Goal: Information Seeking & Learning: Check status

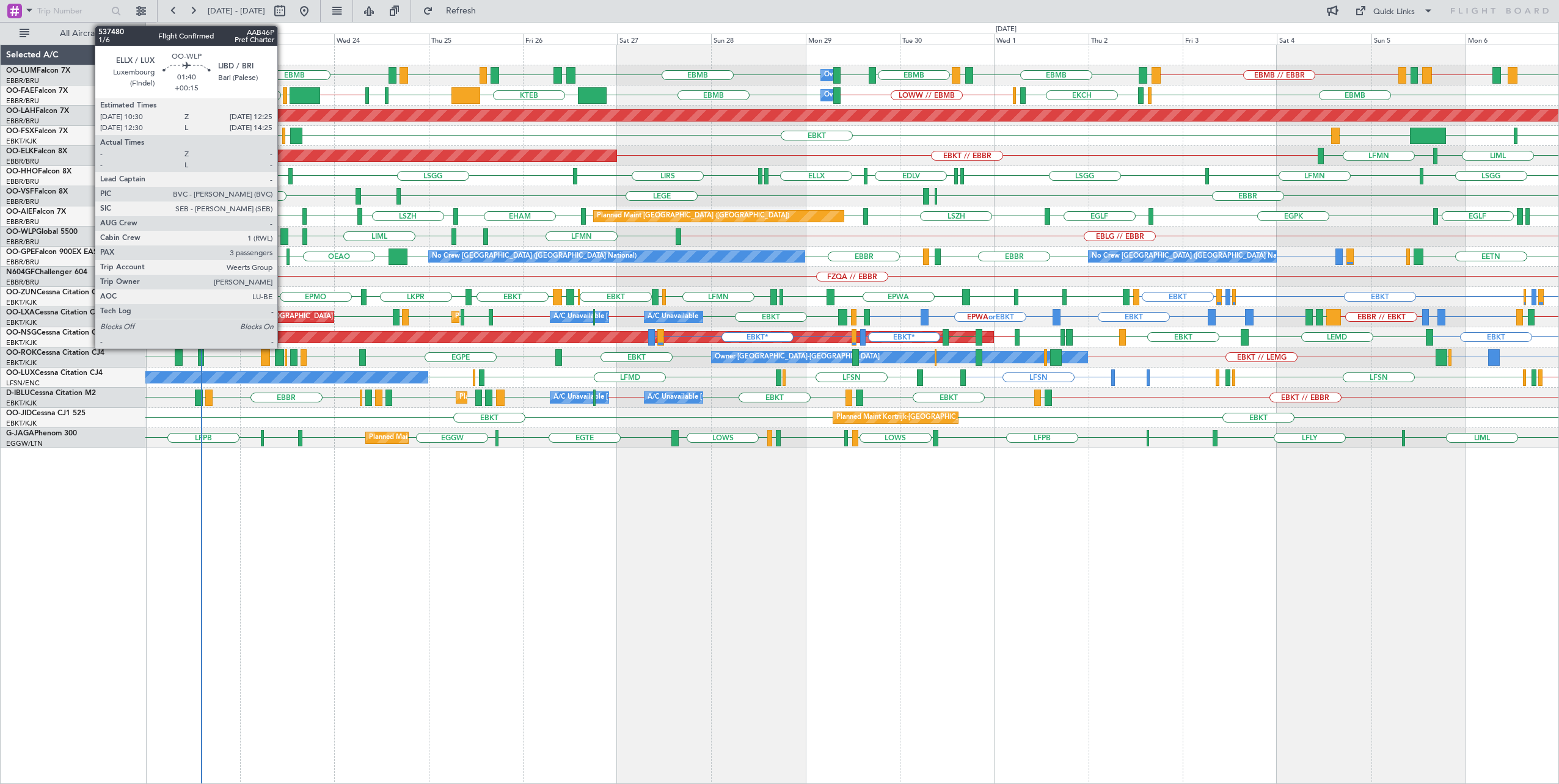
click at [284, 233] on div at bounding box center [284, 237] width 8 height 17
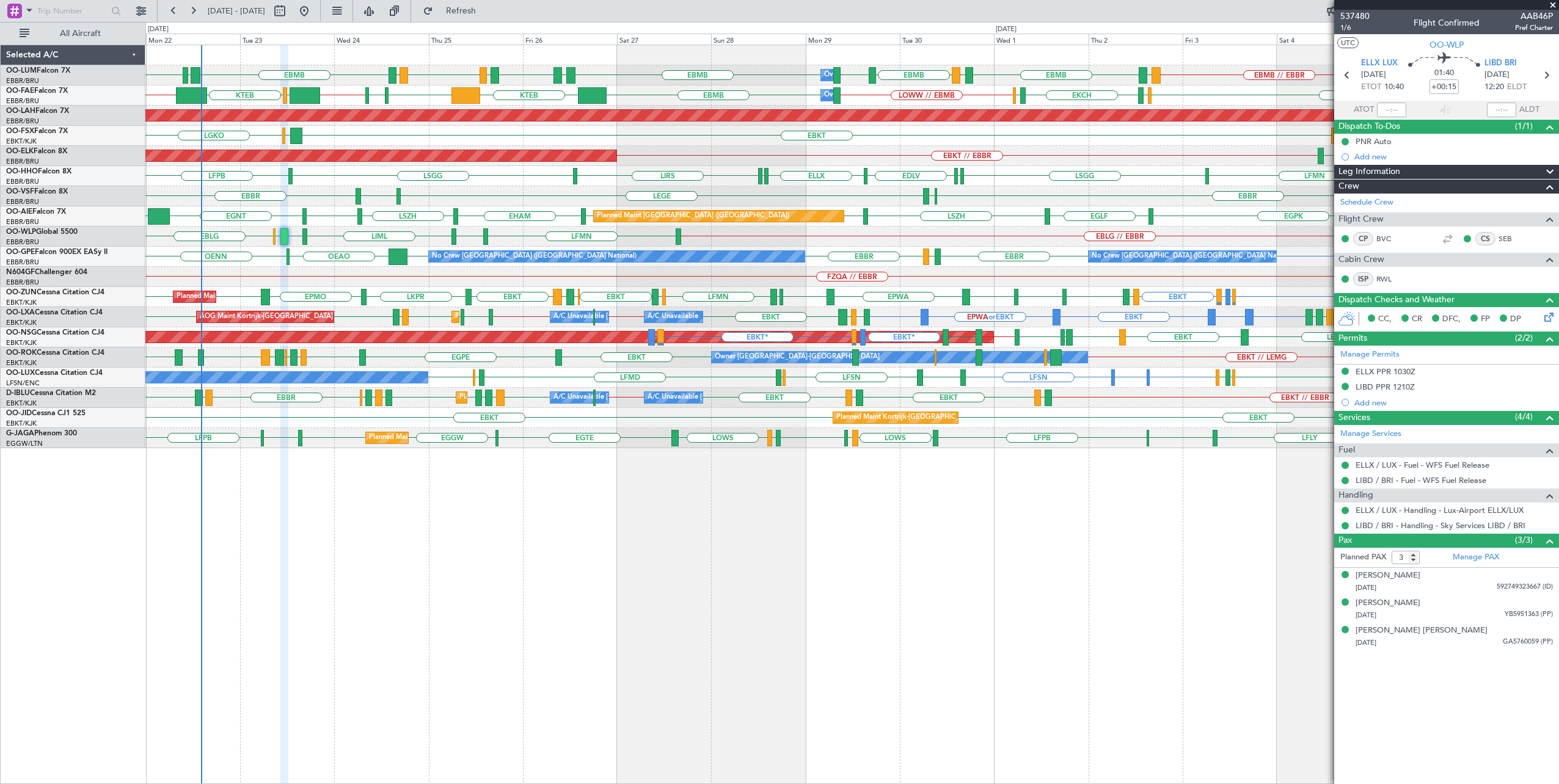
click at [1553, 6] on span at bounding box center [1553, 5] width 12 height 11
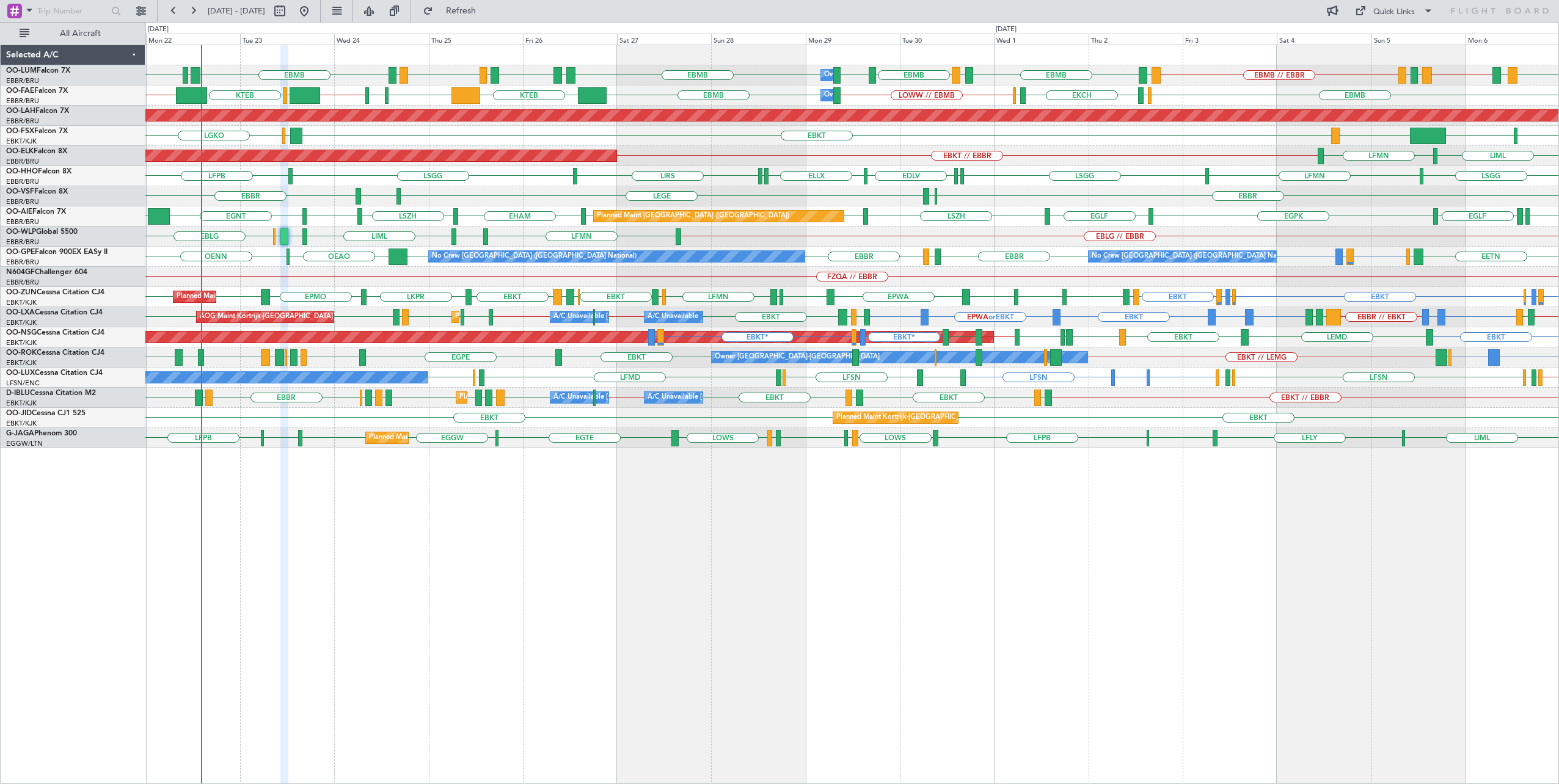
type input "0"
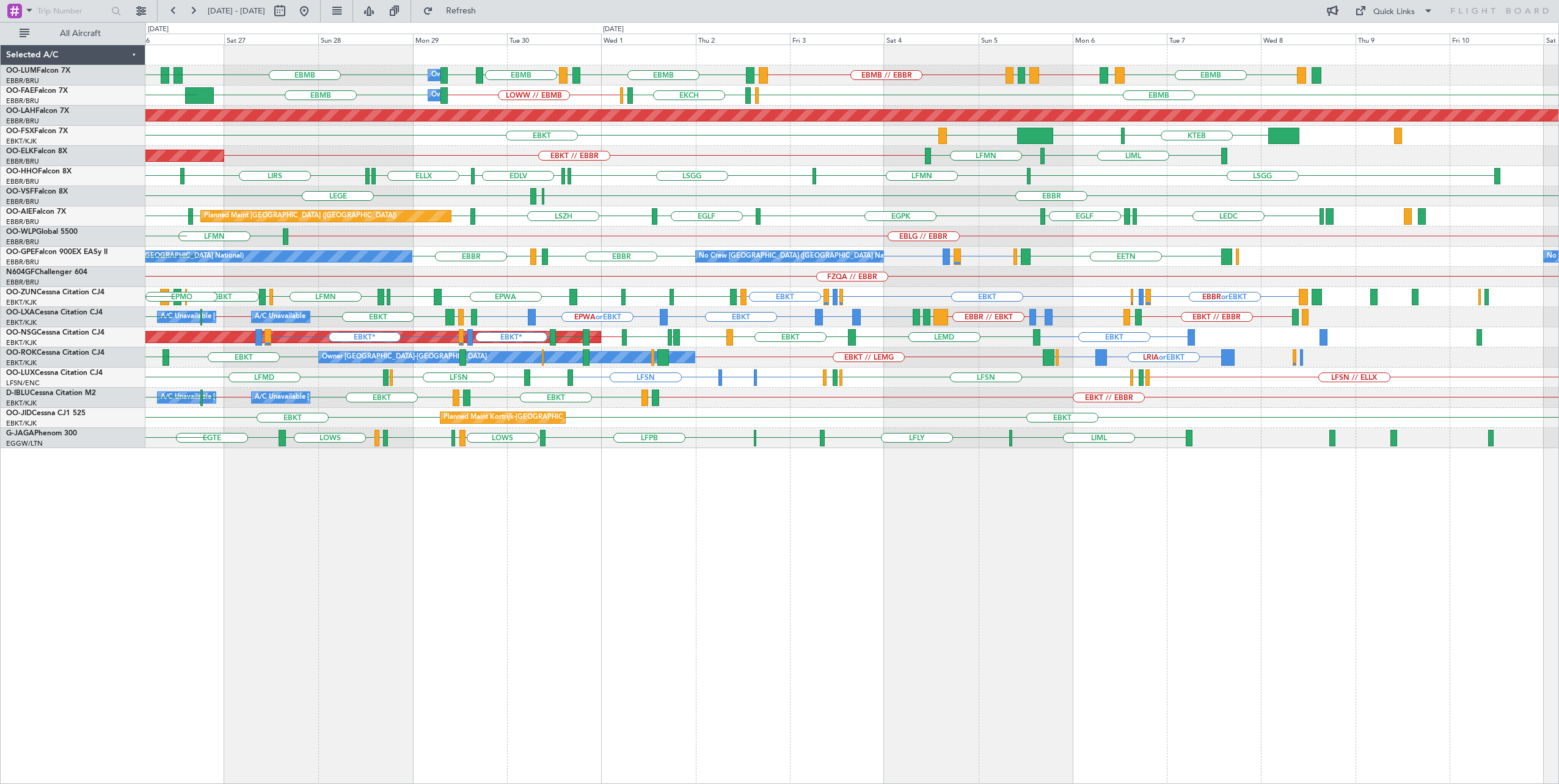
click at [802, 510] on div "EBMB BKPR EBBR // EBMB LRSB [GEOGRAPHIC_DATA] EBMB // EBBR [GEOGRAPHIC_DATA] EB…" at bounding box center [853, 414] width 1414 height 740
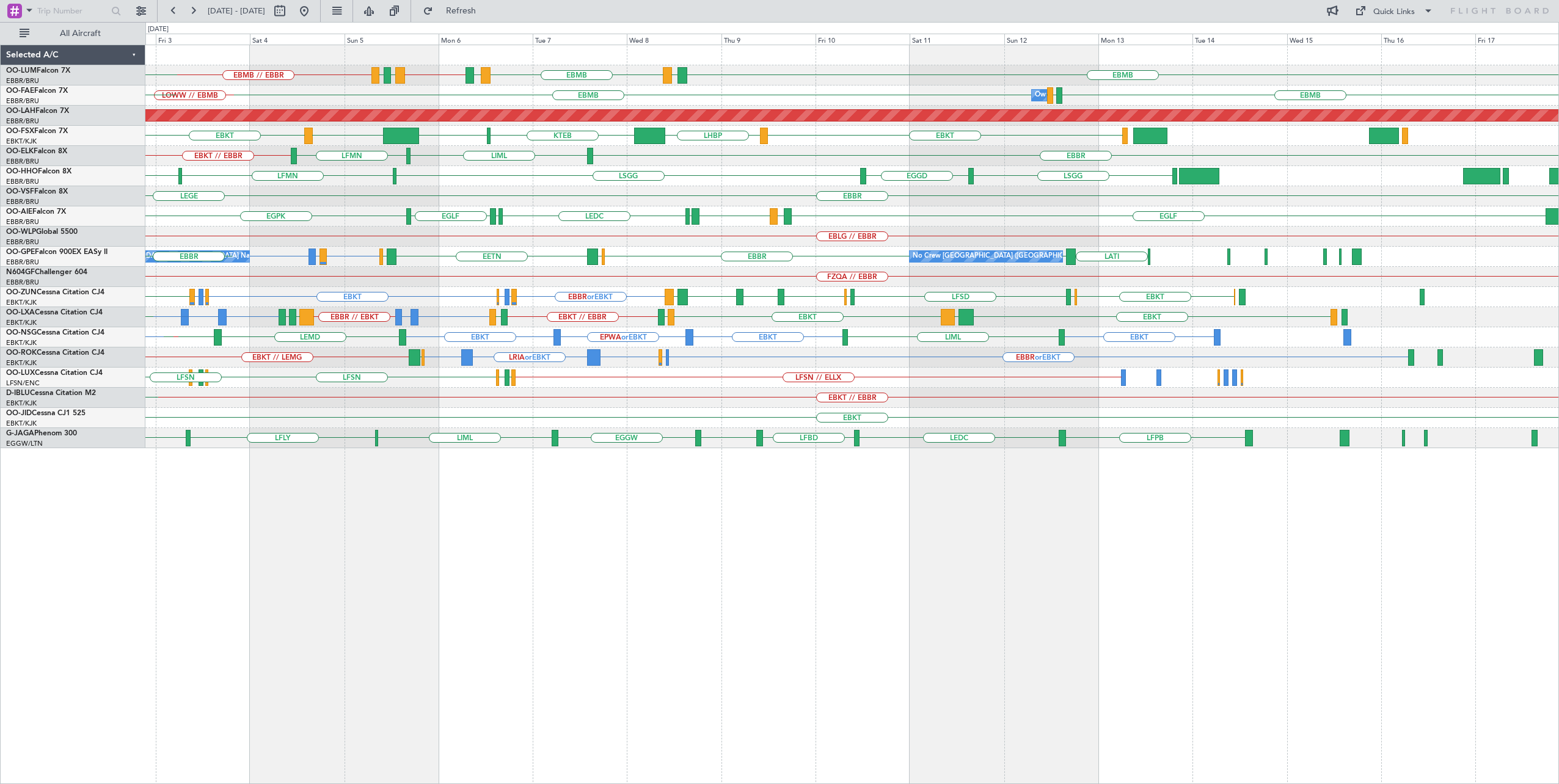
click at [686, 539] on div "EBMB LATI EBMB BKPR EBBR // EBMB LRSB [GEOGRAPHIC_DATA] EBMB // EBBR EBMB LOWW …" at bounding box center [853, 414] width 1414 height 740
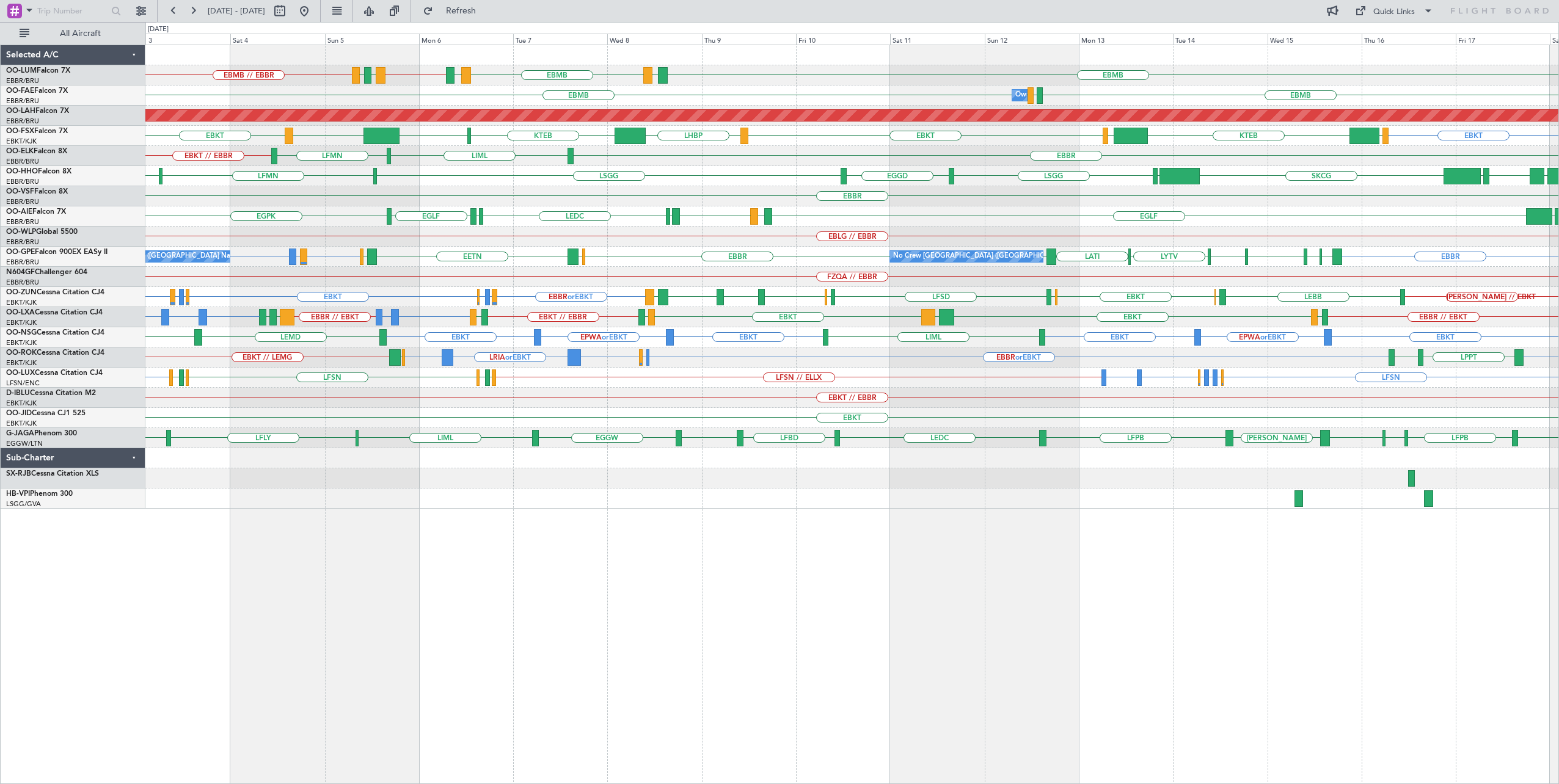
click at [896, 601] on div "EBMB LATI EBMB BKPR EBBR // EBMB LRSB [GEOGRAPHIC_DATA] EBMB // EBBR EBMB LIMJ …" at bounding box center [853, 414] width 1414 height 740
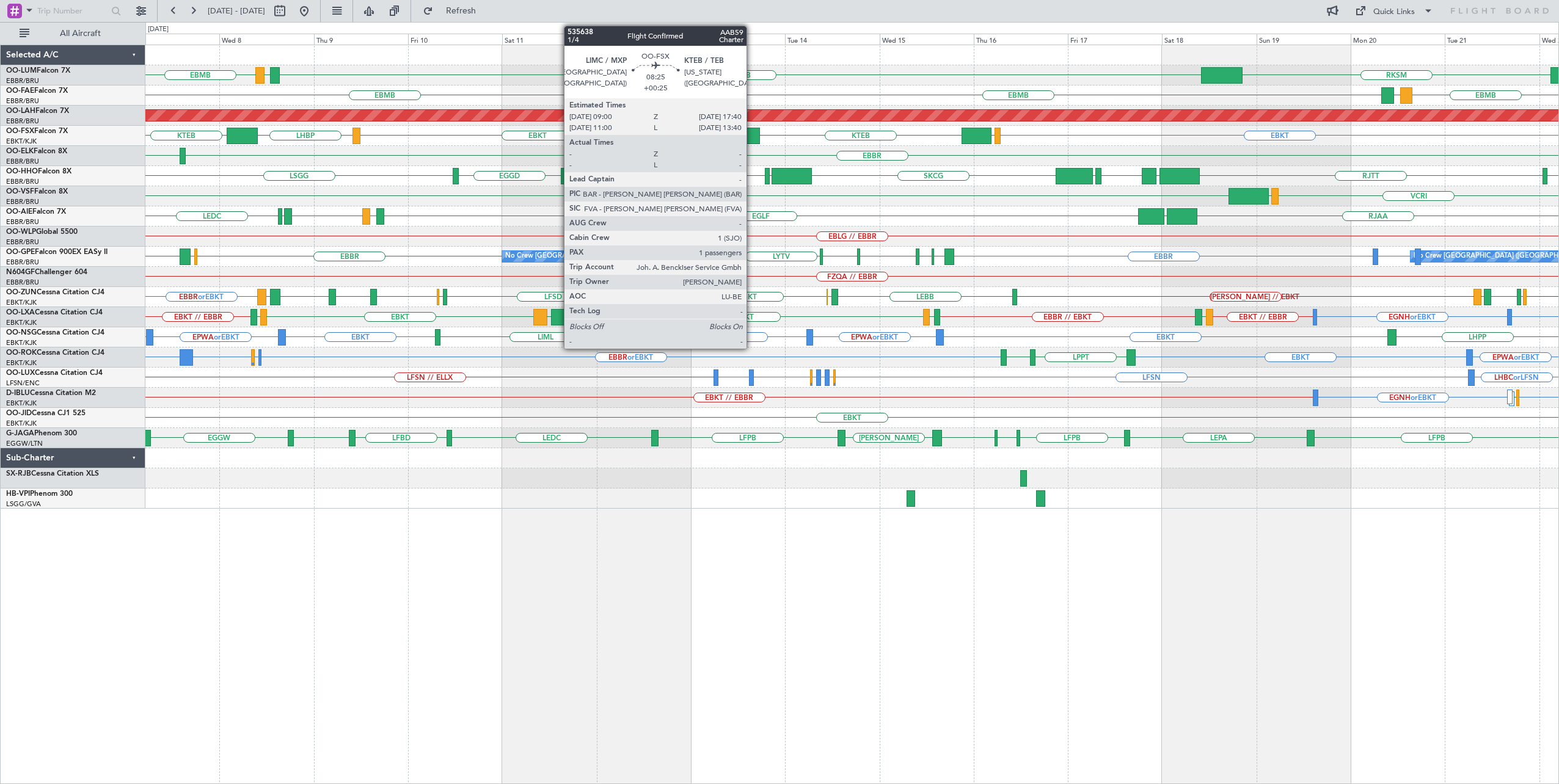
click at [753, 135] on div at bounding box center [742, 136] width 34 height 17
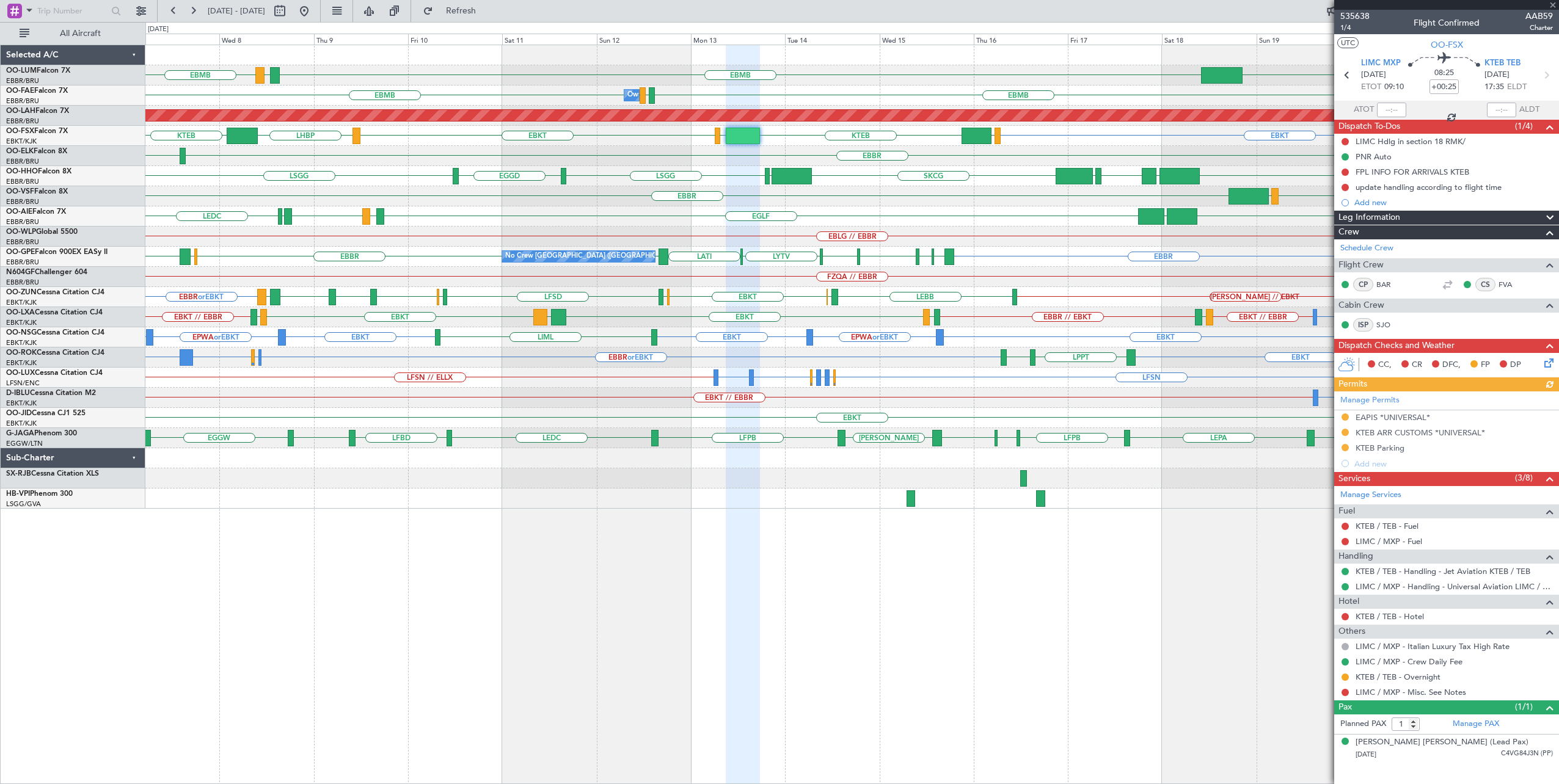
click at [1553, 5] on div at bounding box center [1446, 5] width 225 height 10
click at [1553, 5] on span at bounding box center [1553, 5] width 12 height 11
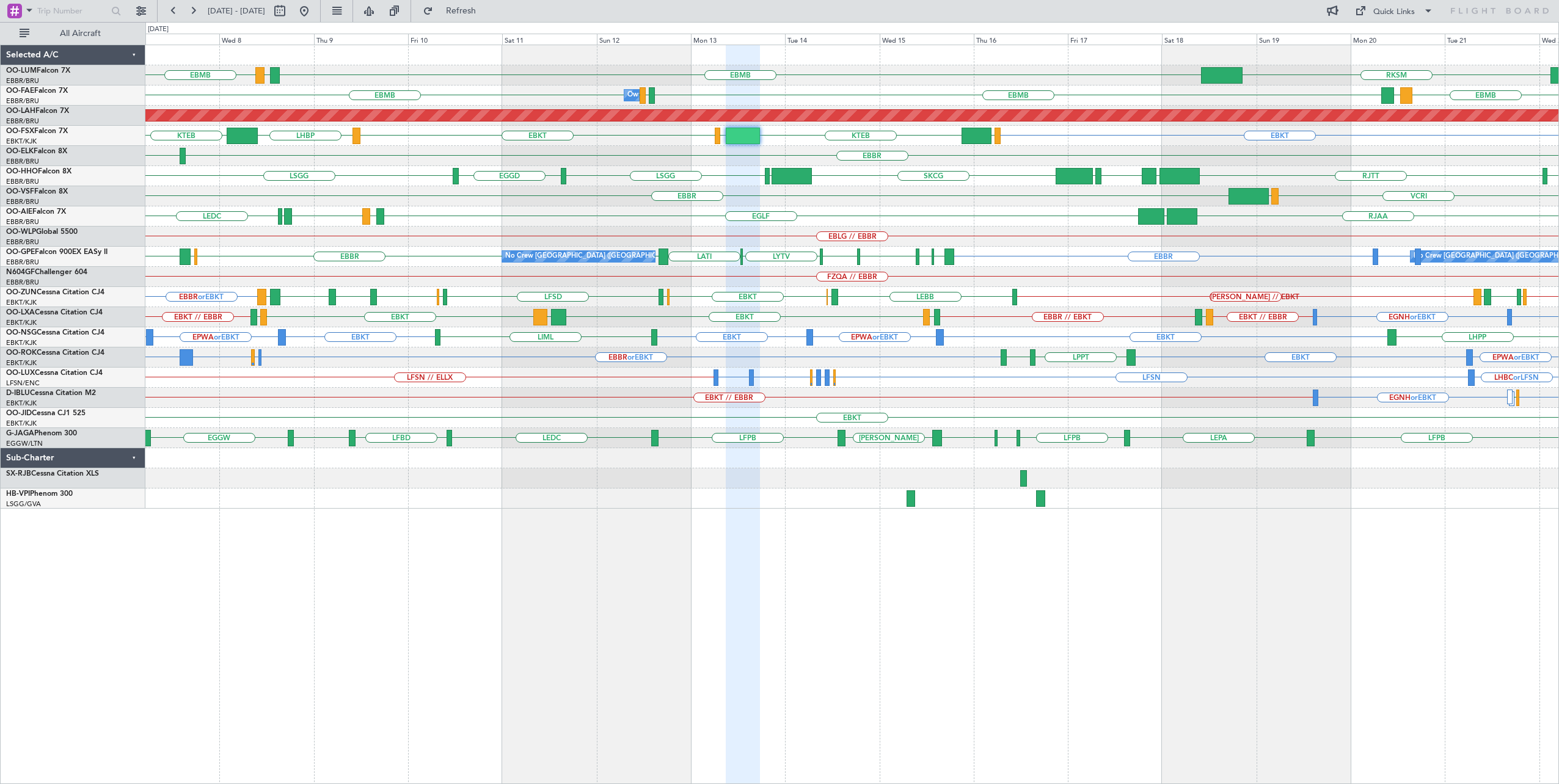
type input "0"
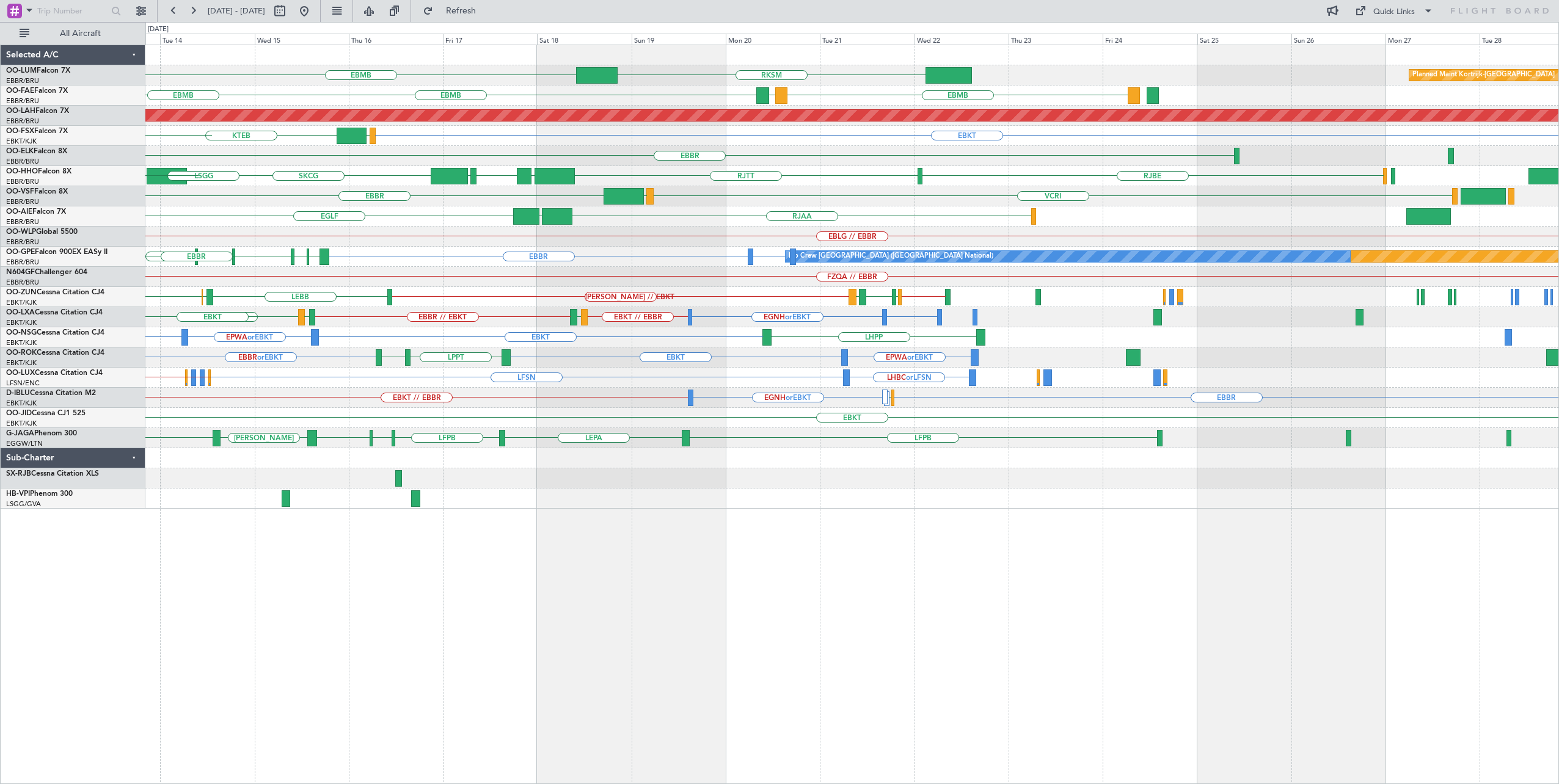
click at [623, 521] on div "EBMB RKSM Planned Maint [GEOGRAPHIC_DATA]-[GEOGRAPHIC_DATA] EBMB EBMB GMFK LIMJ…" at bounding box center [853, 414] width 1414 height 740
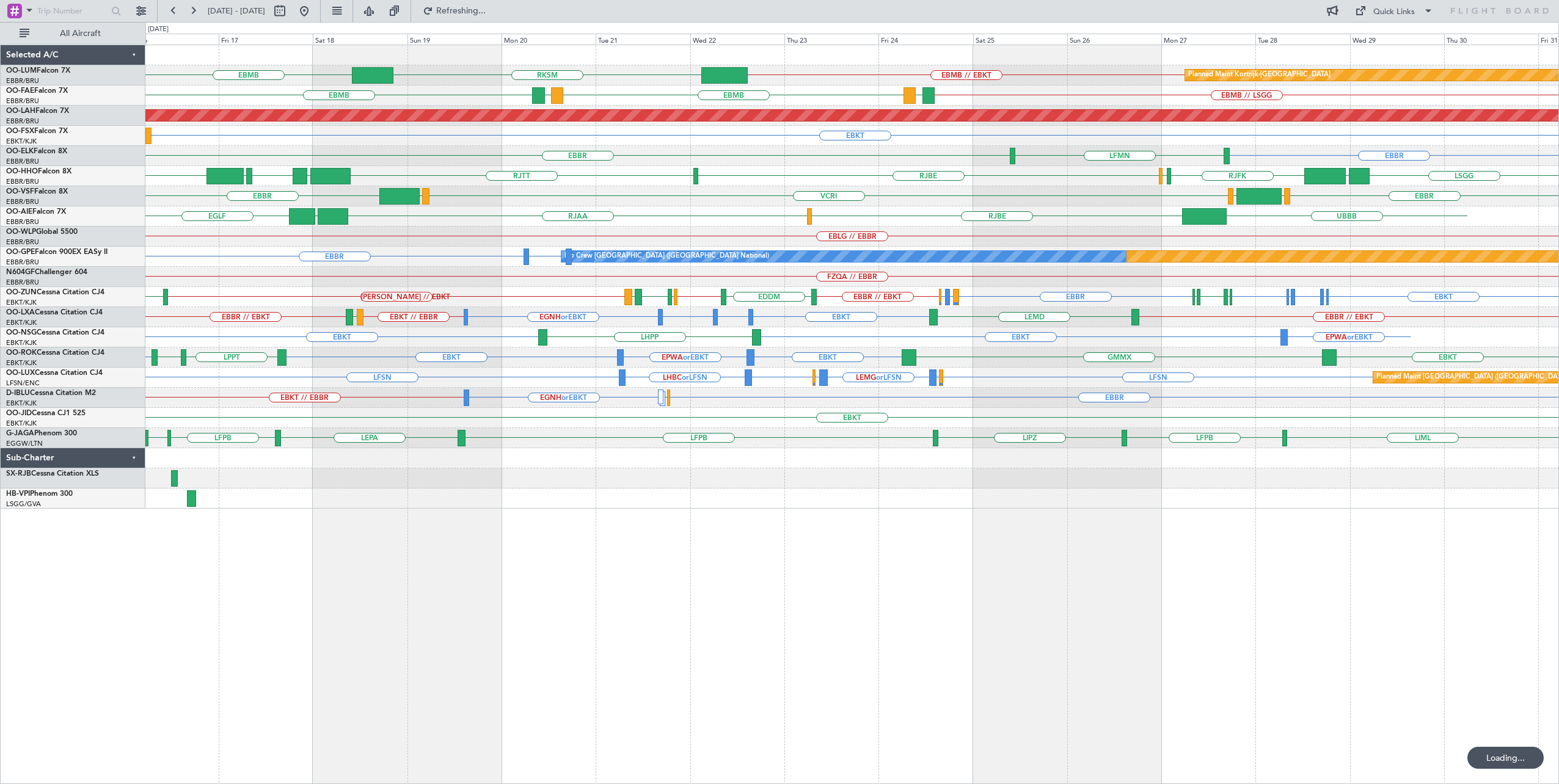
click at [660, 482] on div "EBMB RKSM EBMB // EBKT Planned Maint [GEOGRAPHIC_DATA]-[GEOGRAPHIC_DATA] EBMB E…" at bounding box center [852, 276] width 1413 height 463
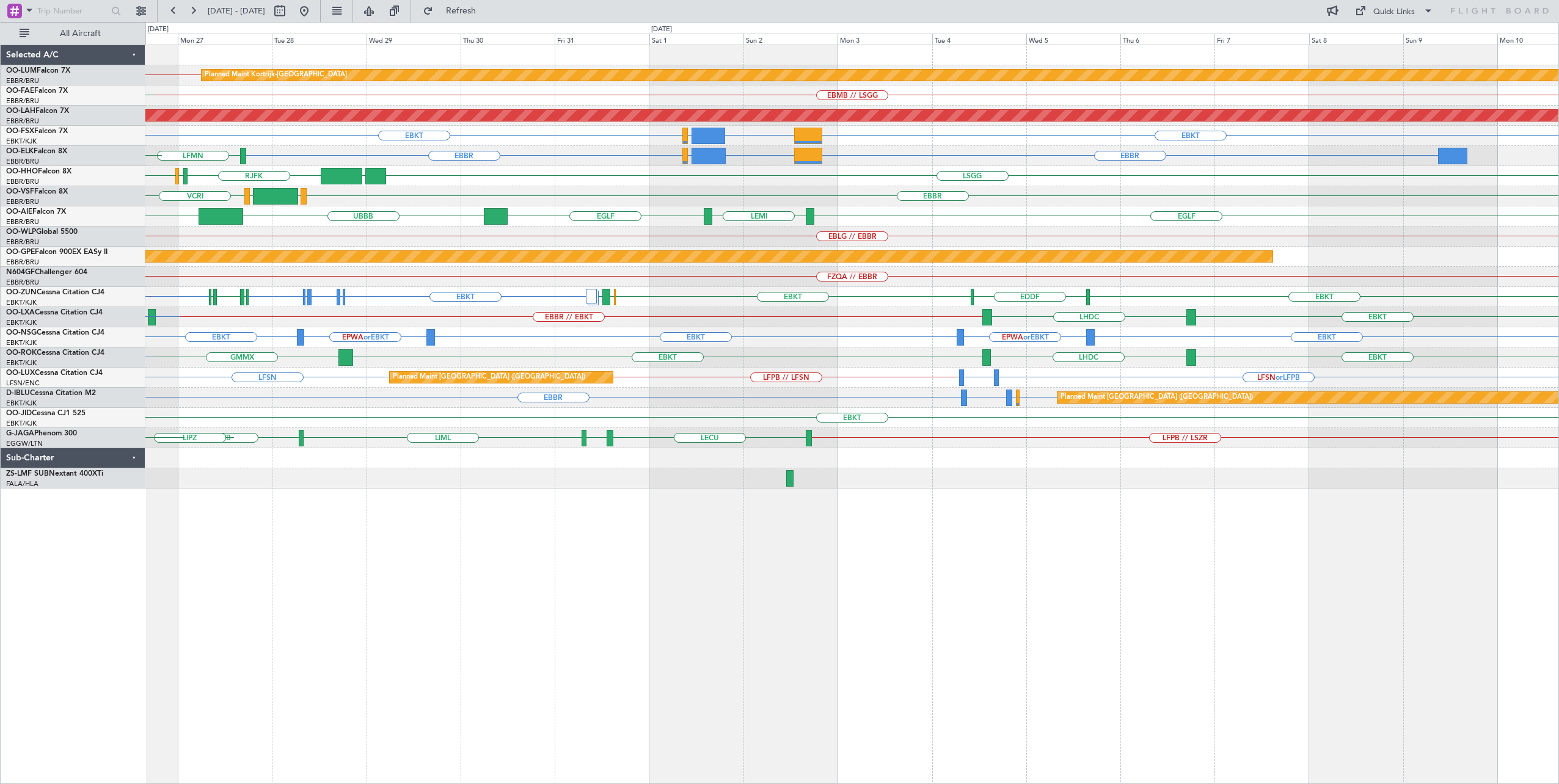
click at [773, 544] on div "EBMB // EBKT Planned Maint [GEOGRAPHIC_DATA]-[GEOGRAPHIC_DATA] EBMB // LSGG GMF…" at bounding box center [853, 414] width 1414 height 740
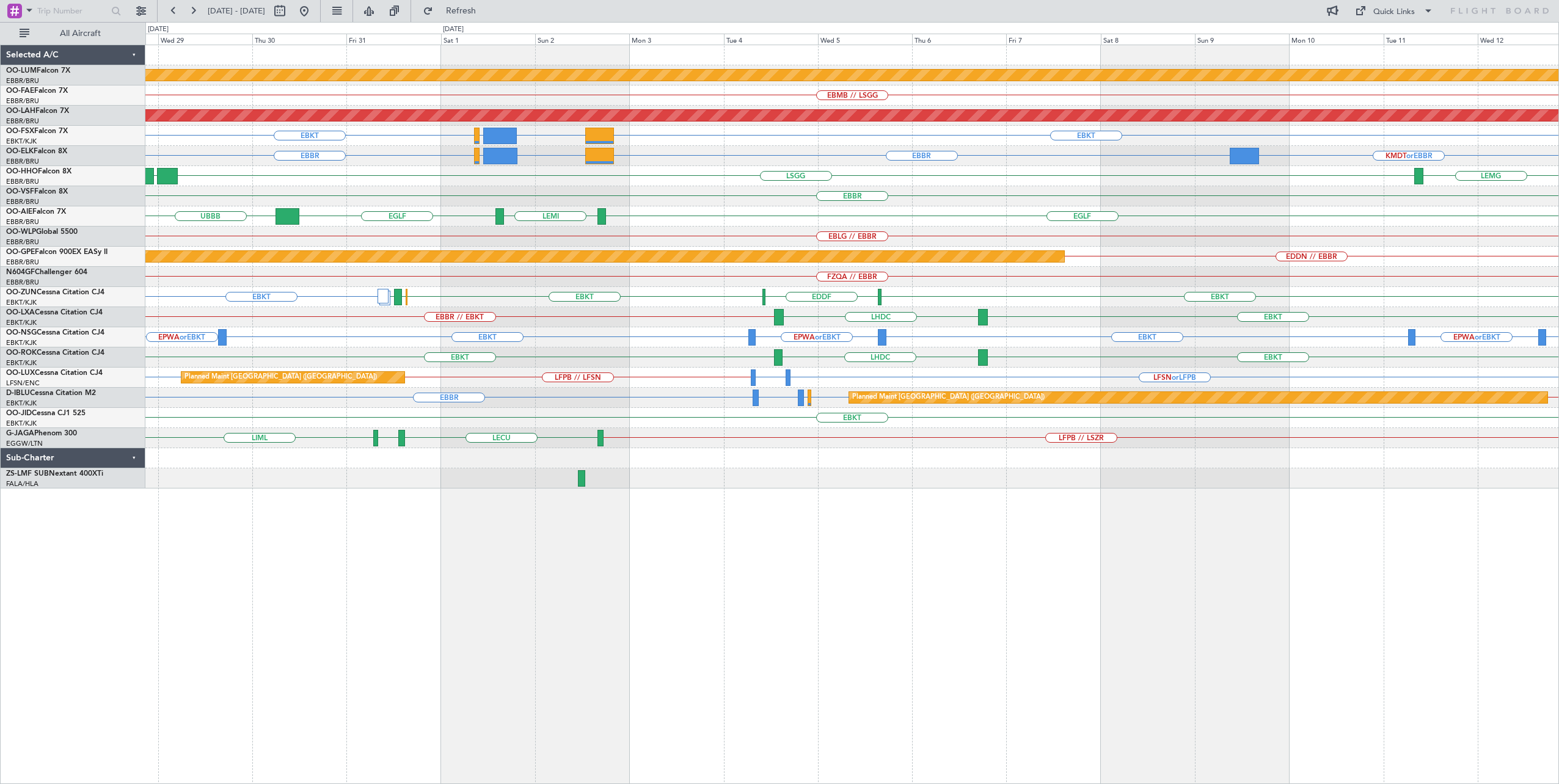
click at [716, 512] on div "Planned Maint Kortrijk-[GEOGRAPHIC_DATA] EBMB // LSGG Planned [GEOGRAPHIC_DATA]…" at bounding box center [853, 414] width 1414 height 740
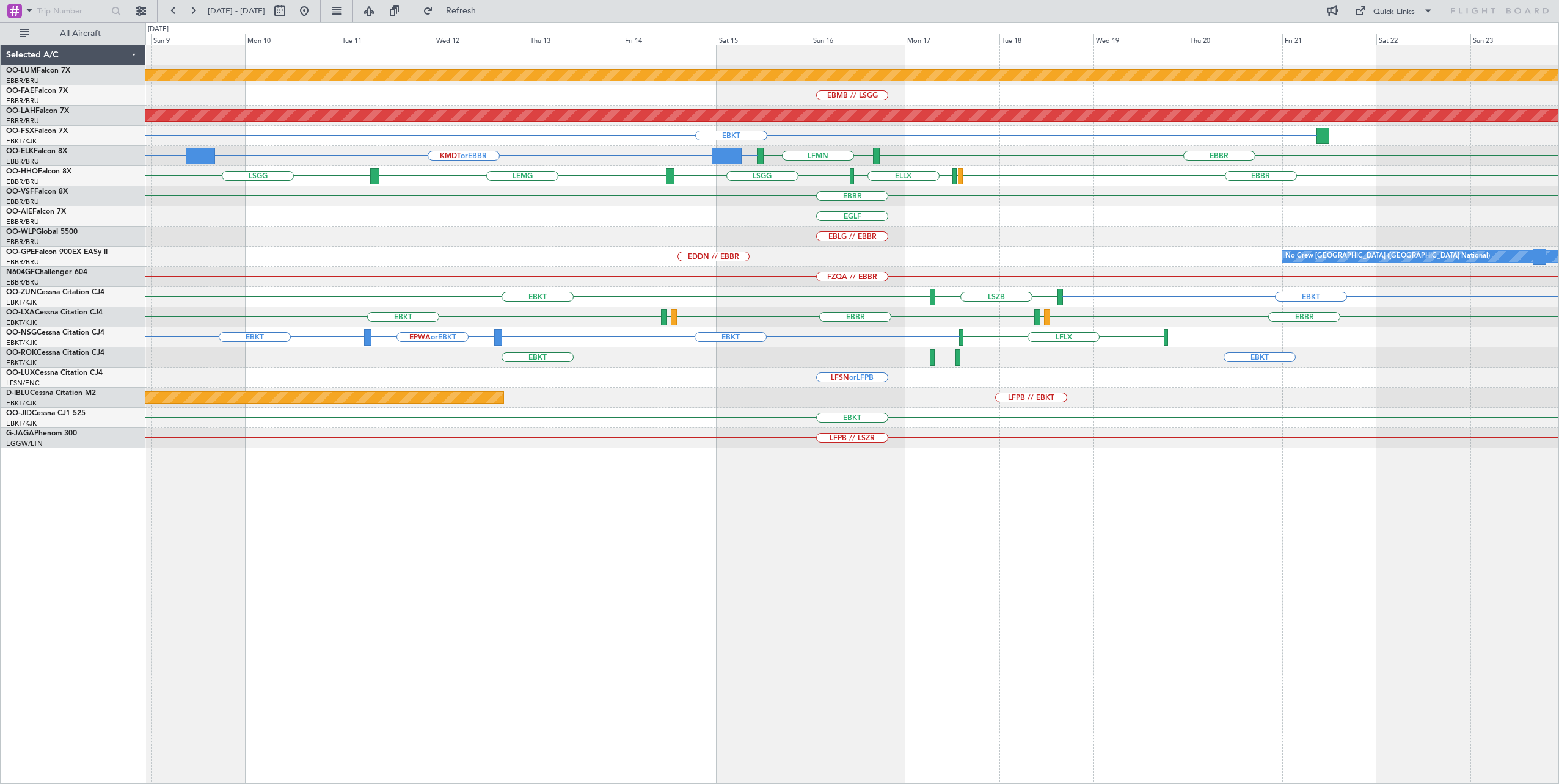
click at [360, 510] on div "Planned Maint Kortrijk-[GEOGRAPHIC_DATA] EBMB // LSGG Planned [GEOGRAPHIC_DATA]…" at bounding box center [853, 414] width 1414 height 740
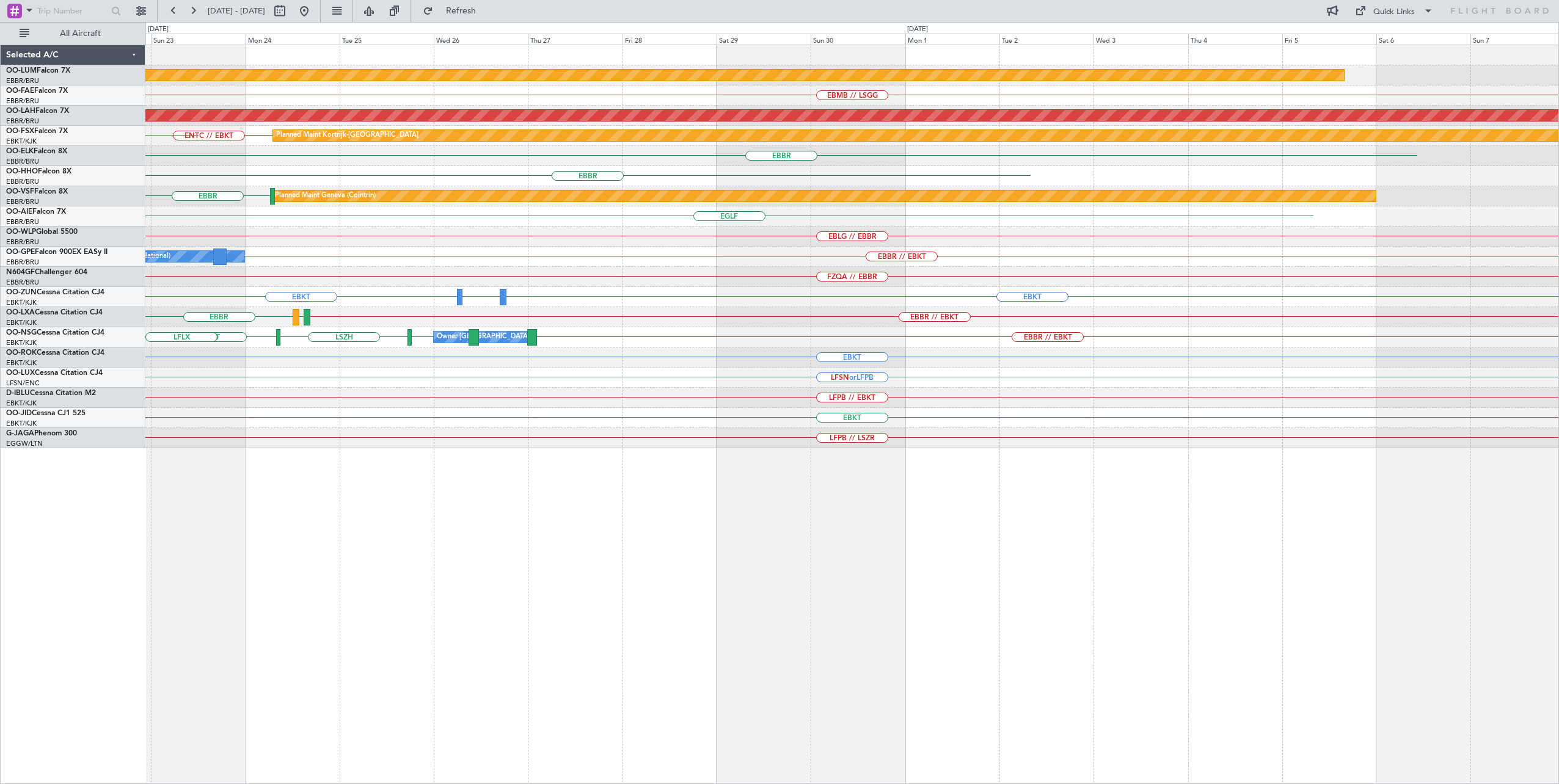
click at [408, 565] on div "Planned Maint Kortrijk-[GEOGRAPHIC_DATA] EBMB // LSGG Planned [GEOGRAPHIC_DATA]…" at bounding box center [853, 414] width 1414 height 740
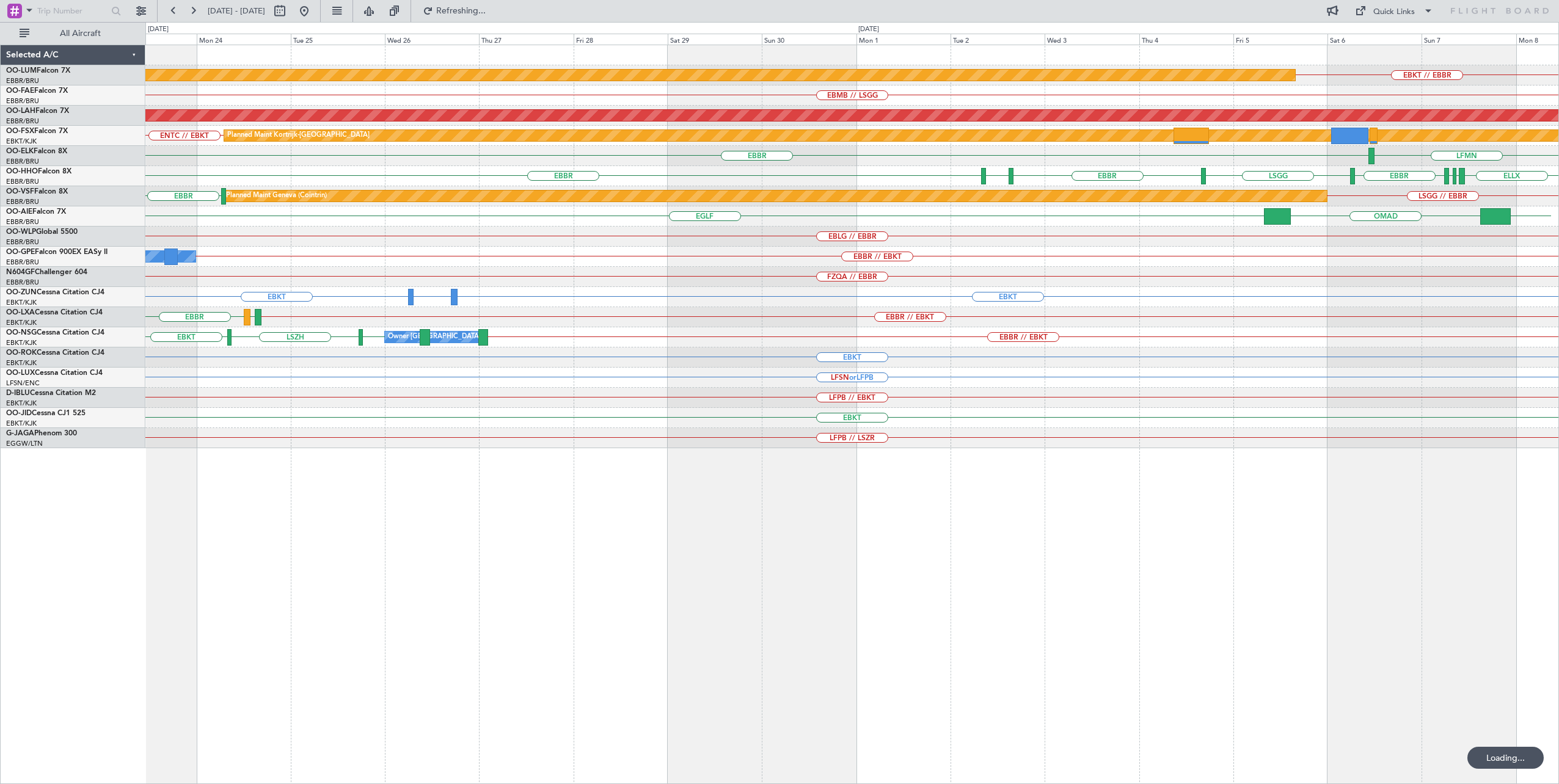
click at [926, 554] on div "Planned Maint Kortrijk-[GEOGRAPHIC_DATA] EBKT // EBBR EBMB // LSGG Planned [GEO…" at bounding box center [853, 414] width 1414 height 740
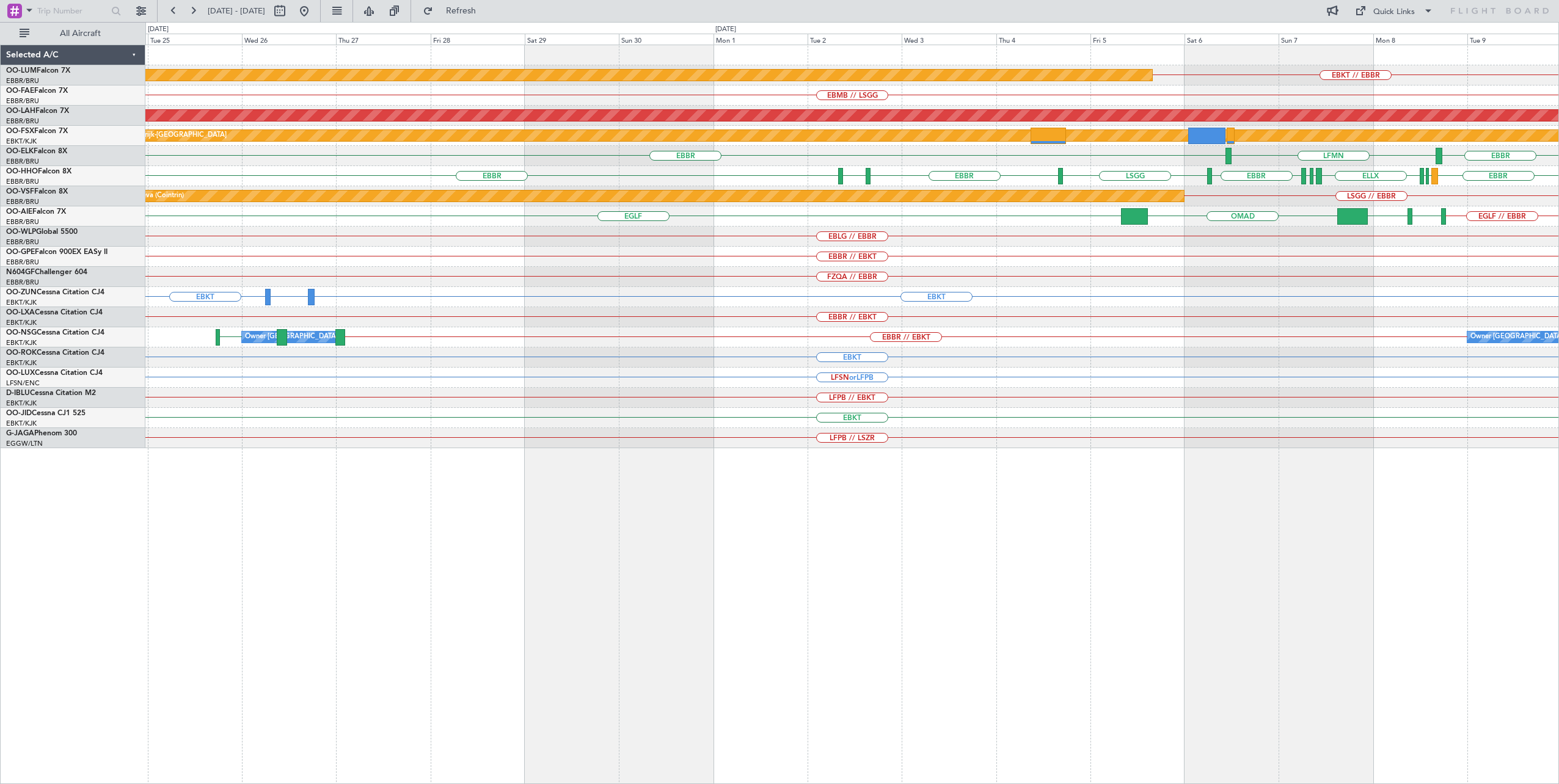
click at [1129, 464] on div "EBKT // EBBR Planned Maint [GEOGRAPHIC_DATA]-[GEOGRAPHIC_DATA] EBMB // LSGG Pla…" at bounding box center [853, 414] width 1414 height 740
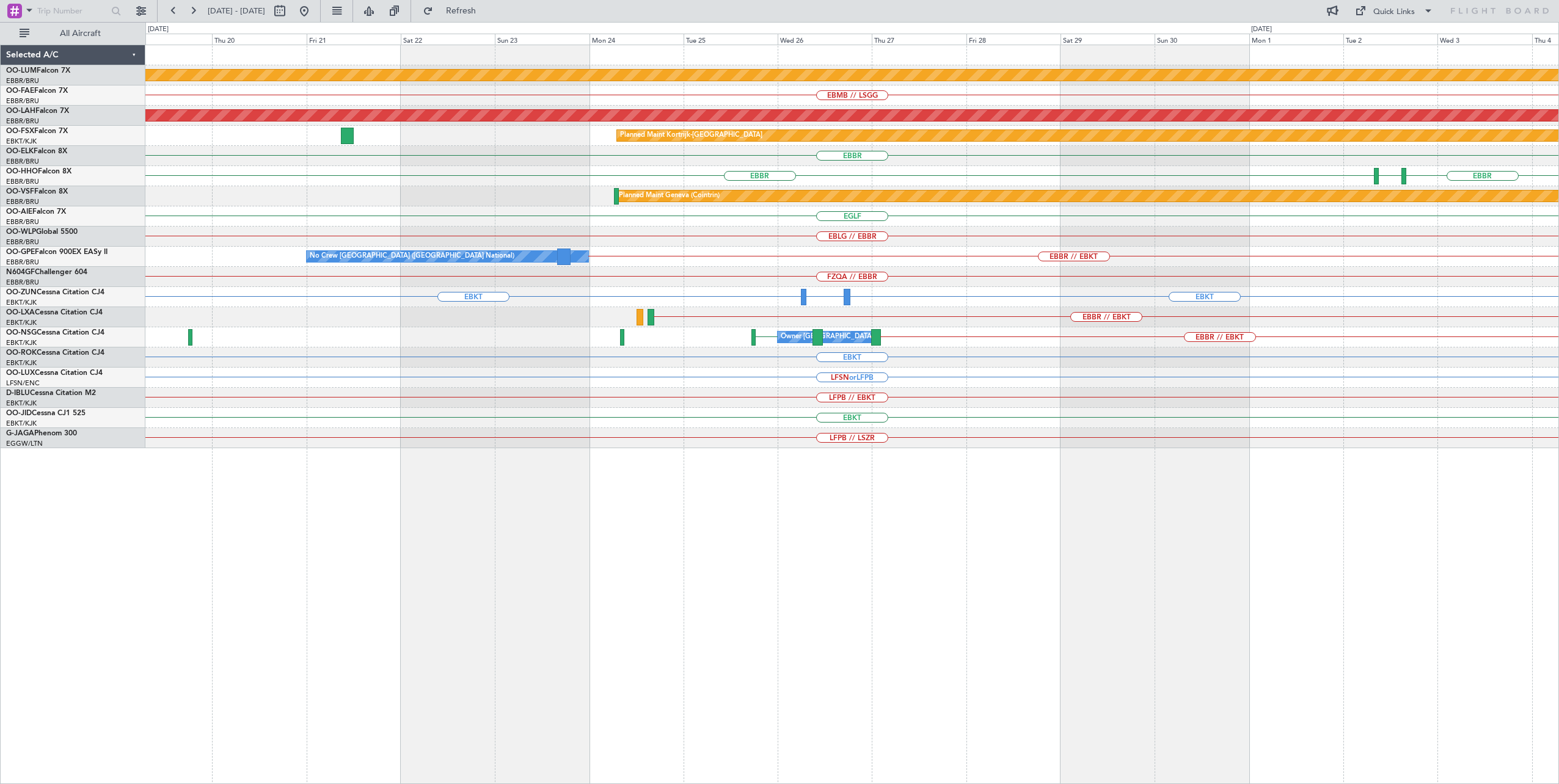
click at [1119, 483] on div "Planned Maint Kortrijk-[GEOGRAPHIC_DATA] EBKT // EBBR EBMB // LSGG Planned [GEO…" at bounding box center [853, 414] width 1414 height 740
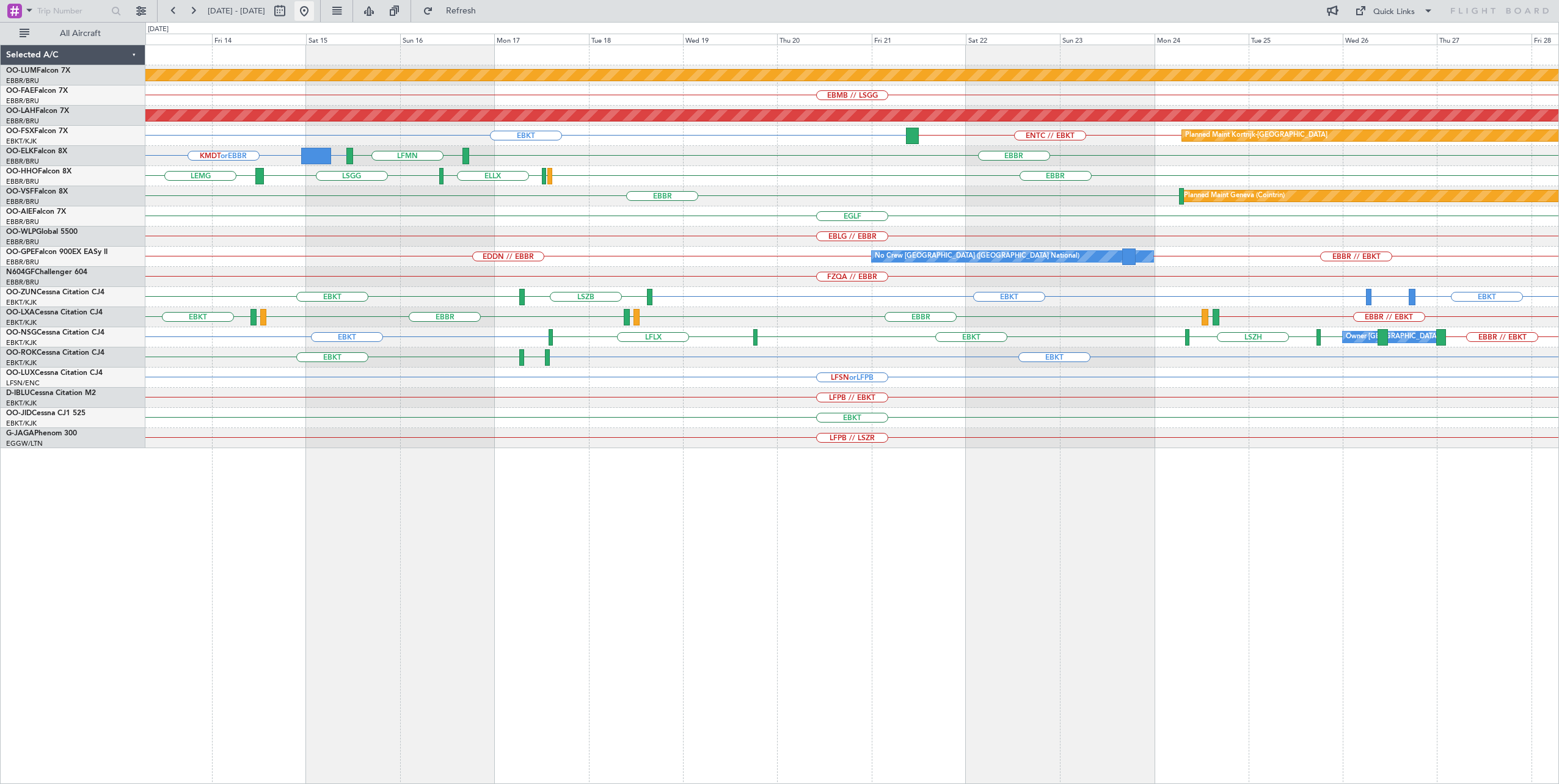
click at [314, 8] on button at bounding box center [304, 11] width 19 height 19
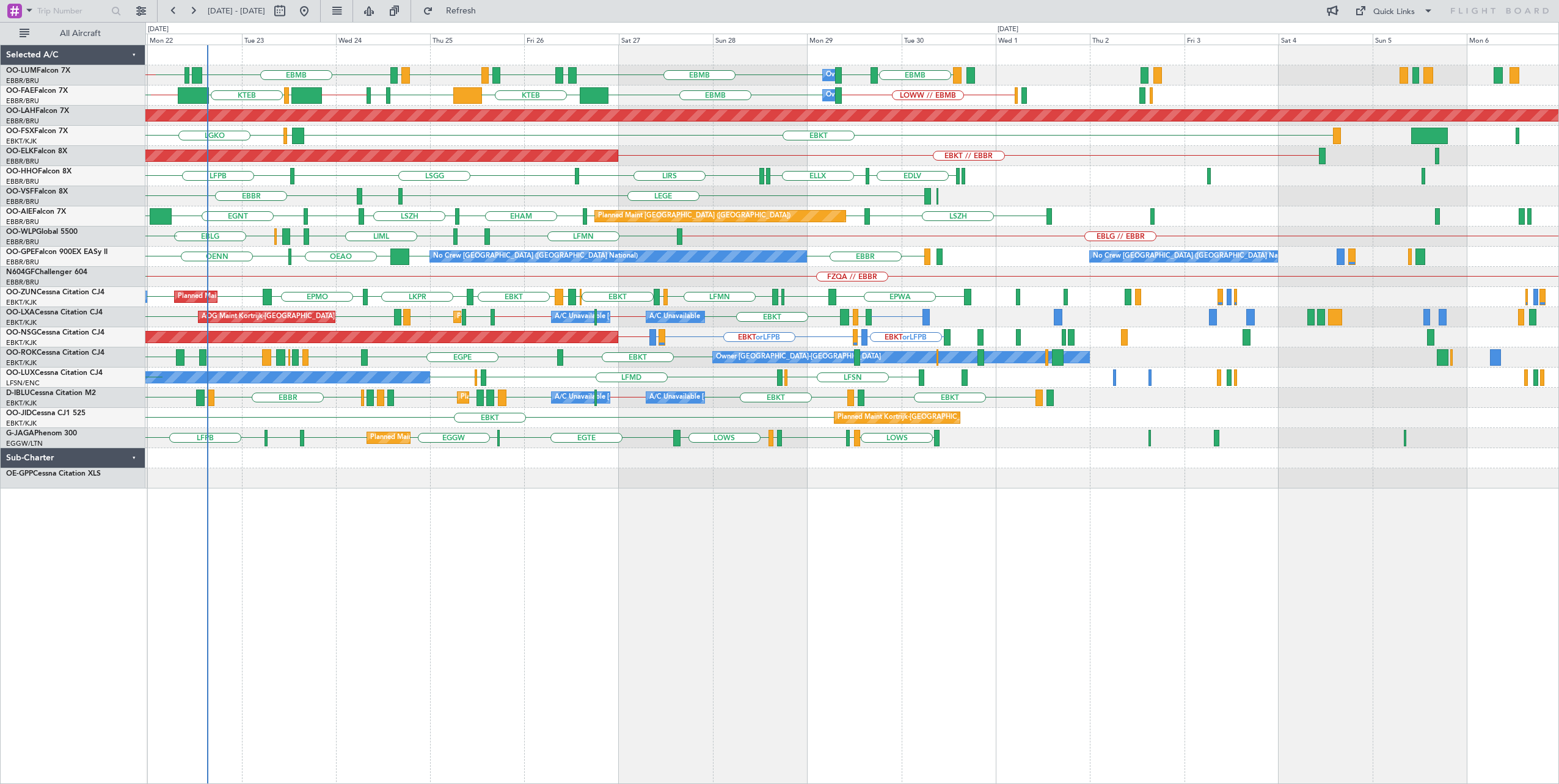
click at [470, 602] on div "EBMB EYSA LKMT EBMB LOWW EBMB EBMB [GEOGRAPHIC_DATA] EBMB EPRZ EBMB EPRZ Owner …" at bounding box center [853, 414] width 1414 height 740
